Goal: Task Accomplishment & Management: Manage account settings

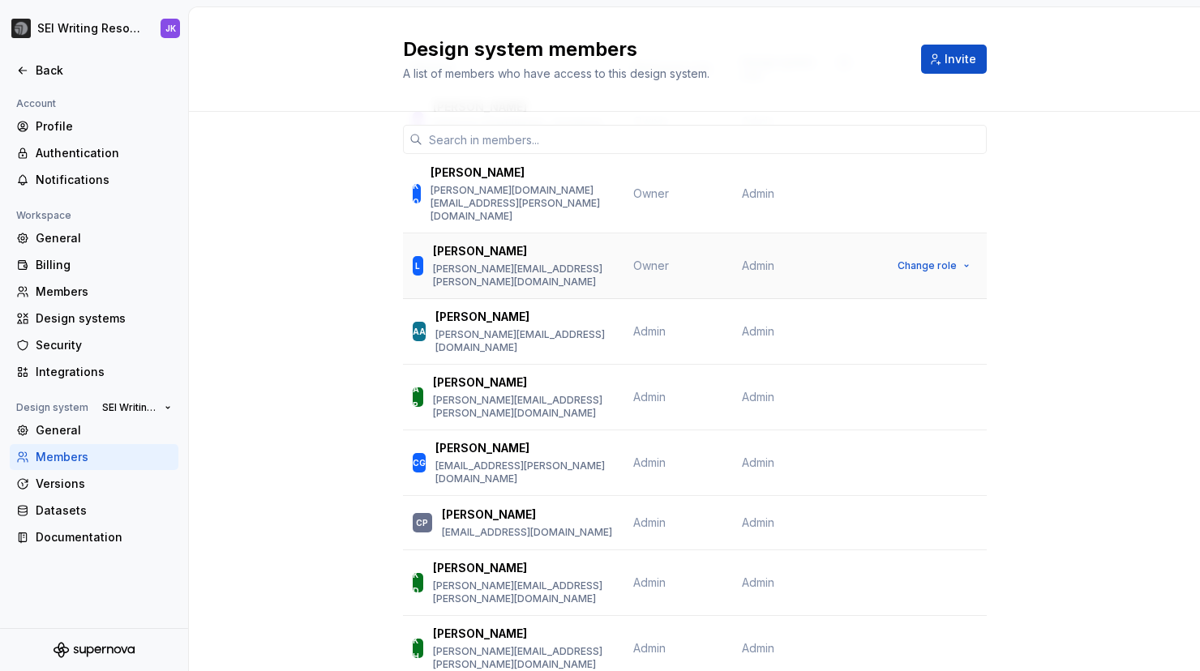
scroll to position [148, 0]
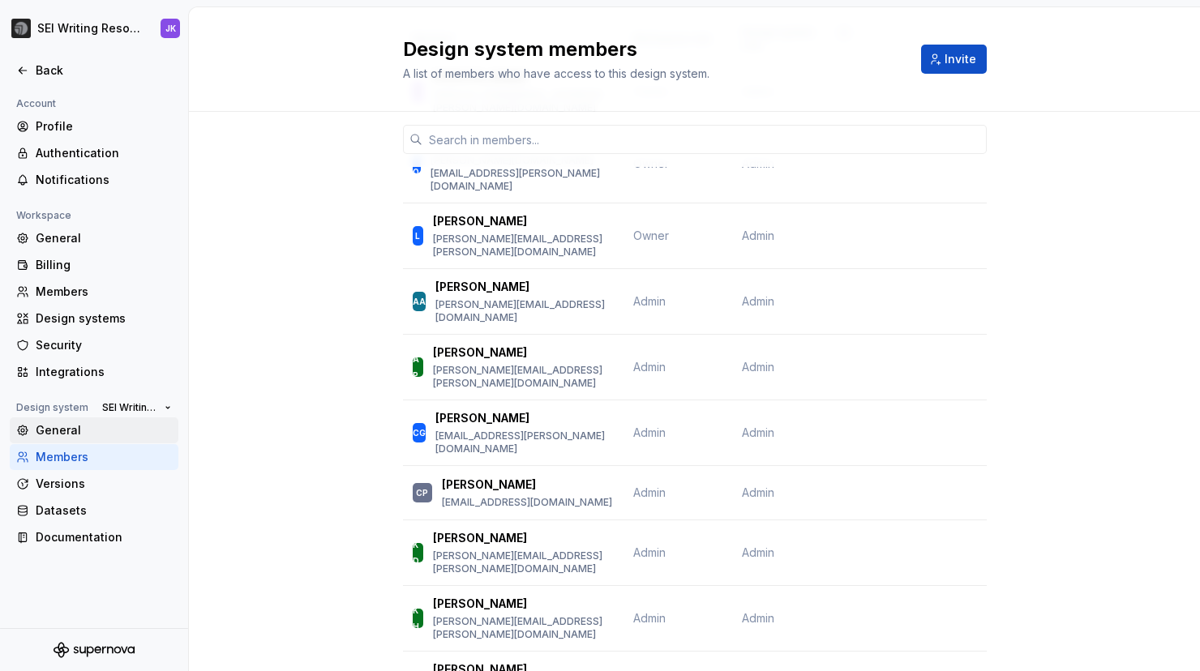
click at [70, 433] on div "General" at bounding box center [104, 430] width 136 height 16
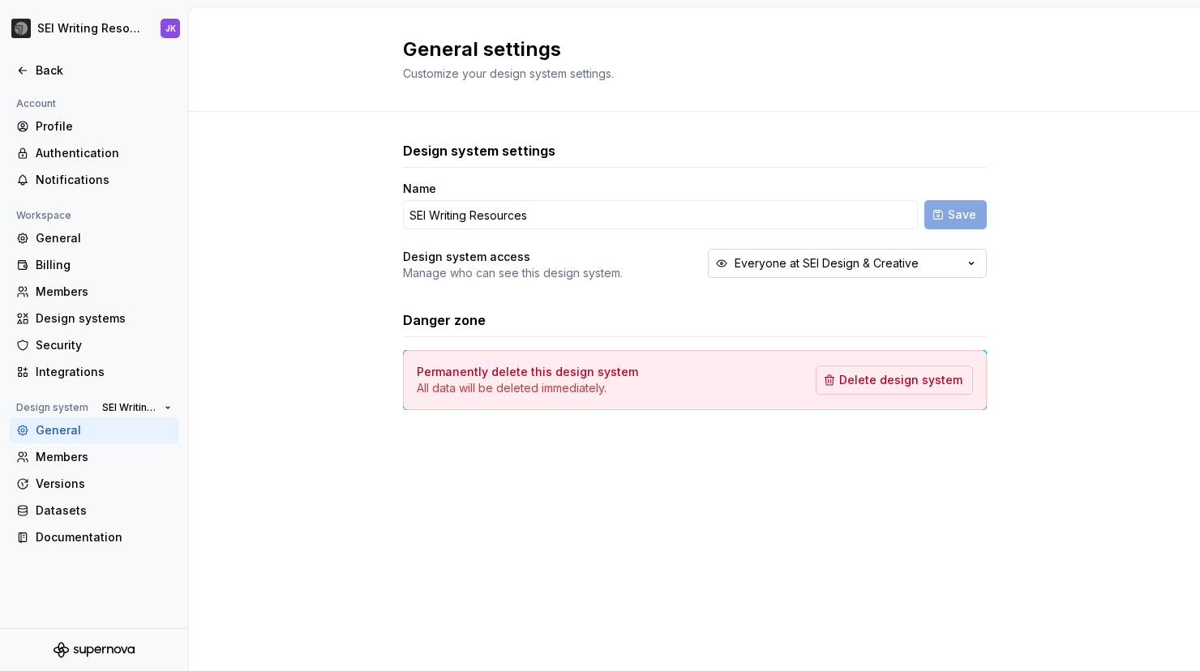
click at [972, 263] on icon "button" at bounding box center [971, 264] width 4 height 2
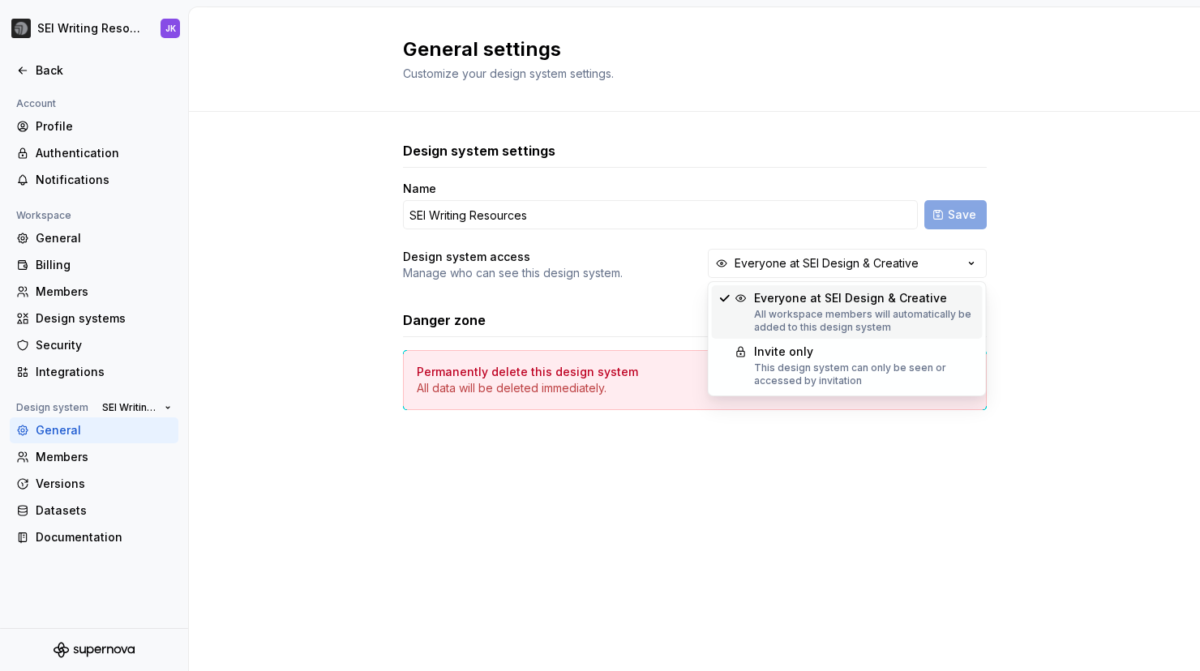
click at [1032, 289] on div "Design system settings Name SEI Writing Resources Save Design system access Man…" at bounding box center [694, 292] width 1011 height 360
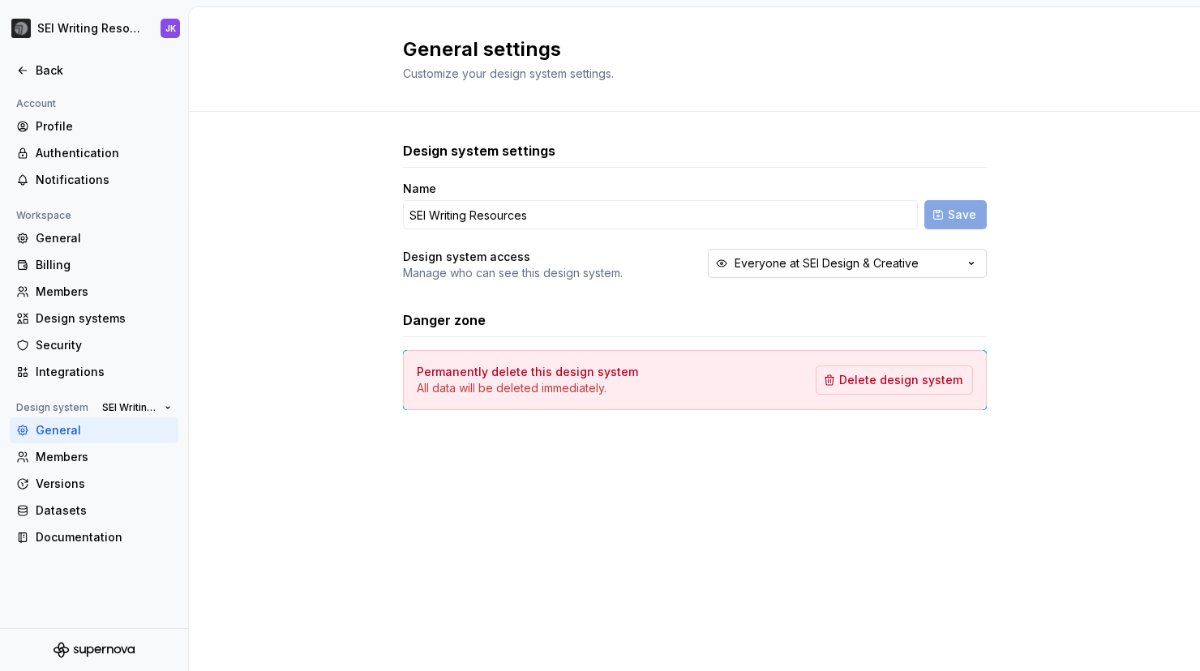
click at [975, 259] on icon "button" at bounding box center [971, 263] width 16 height 16
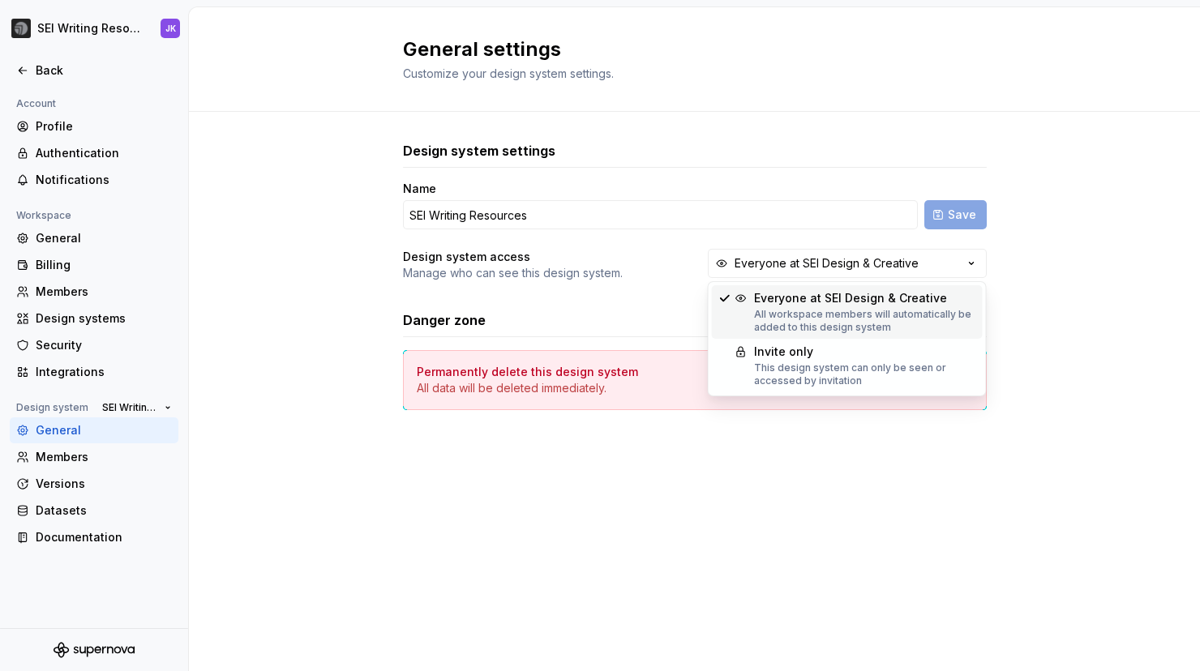
click at [1050, 246] on div "Design system settings Name SEI Writing Resources Save Design system access Man…" at bounding box center [694, 292] width 1011 height 360
